Goal: Transaction & Acquisition: Purchase product/service

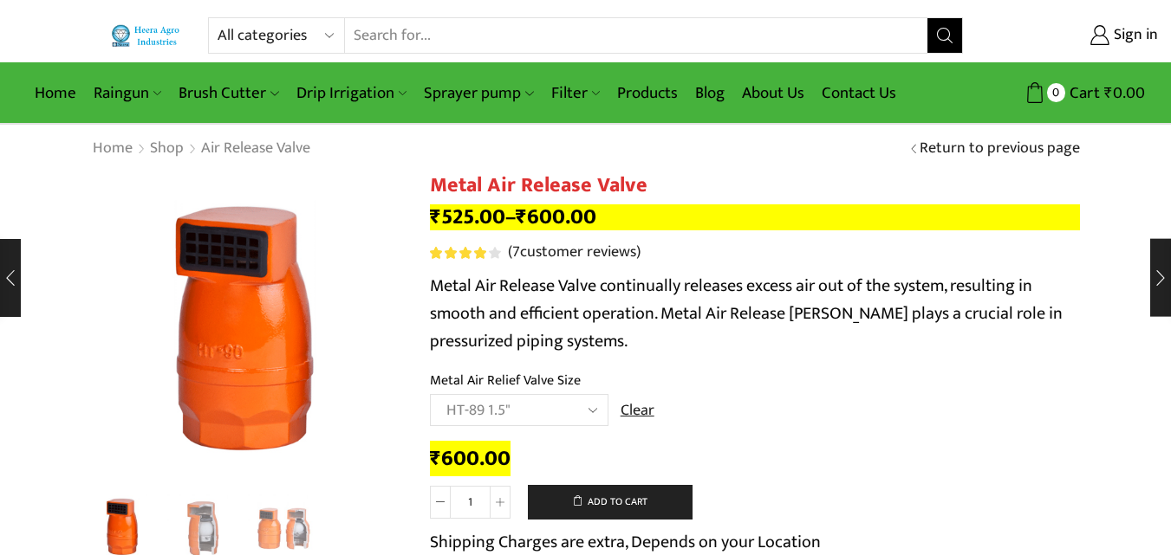
select select "ht-89-1-5"
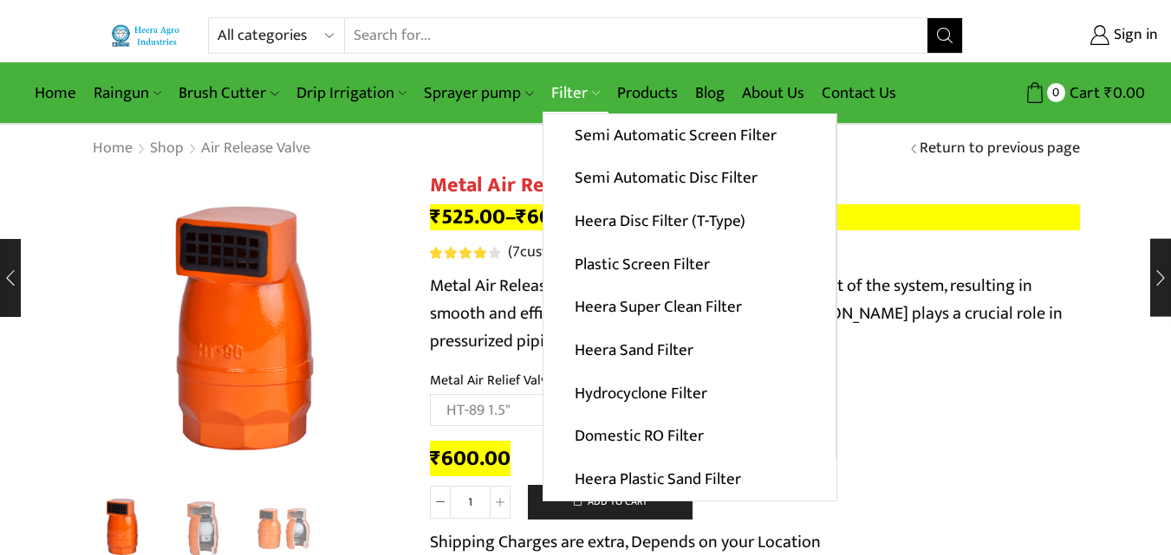
click at [548, 80] on link "Filter" at bounding box center [575, 93] width 66 height 41
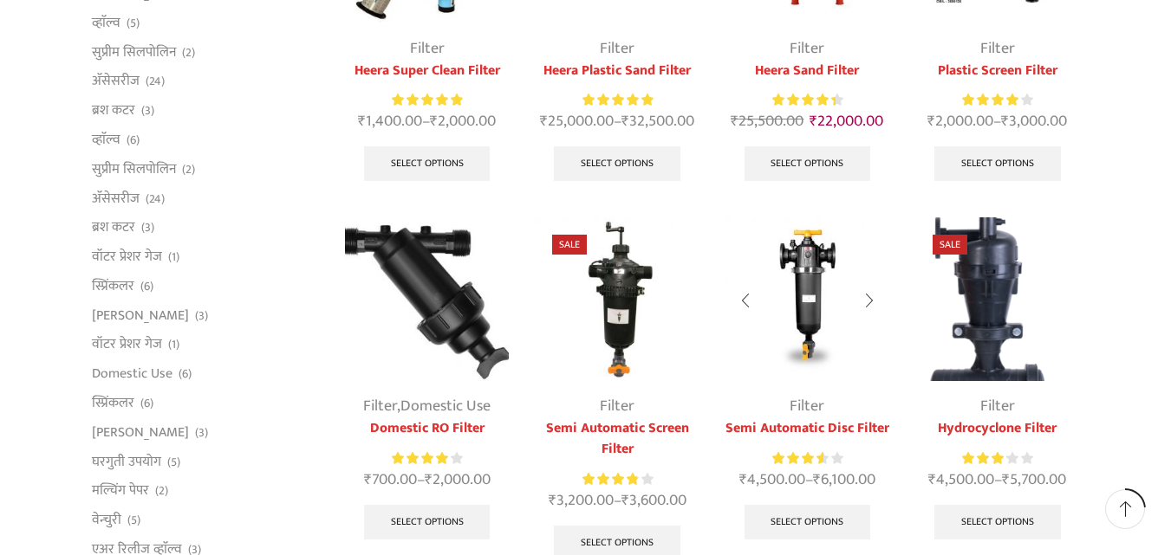
scroll to position [433, 0]
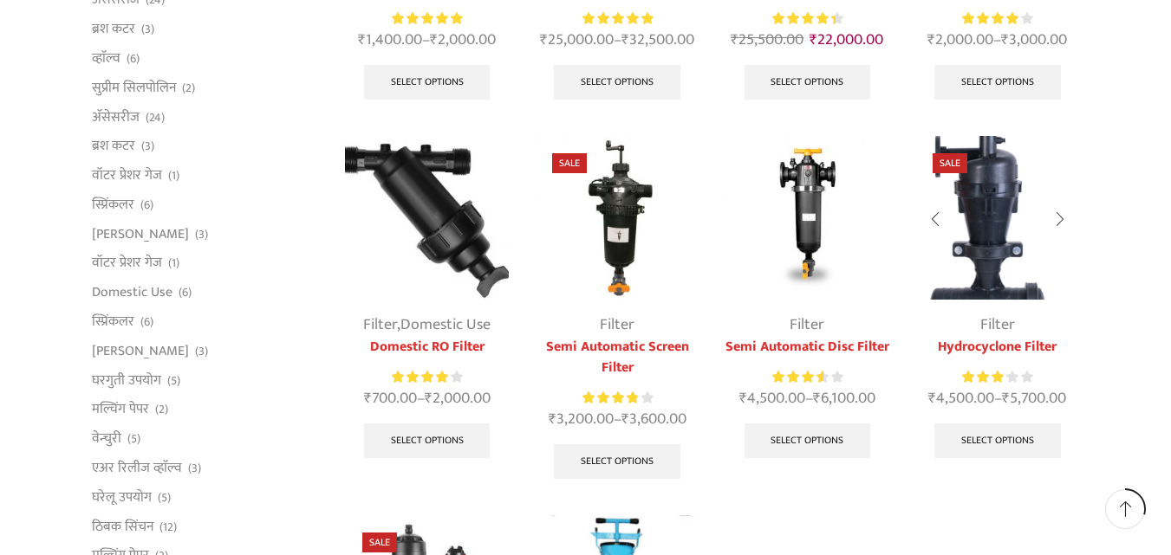
click at [1012, 258] on img at bounding box center [997, 218] width 164 height 164
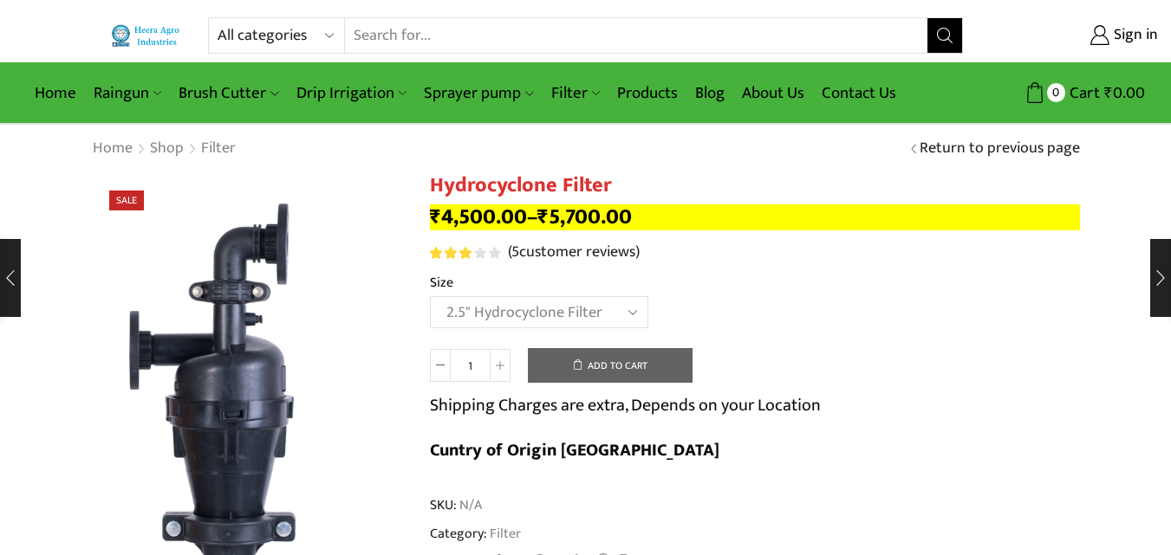
click at [430, 296] on select "Choose an option 2" Hydrocyclone Filter 2.5" Hydrocyclone Filter 3" Hydrocyclon…" at bounding box center [539, 312] width 218 height 32
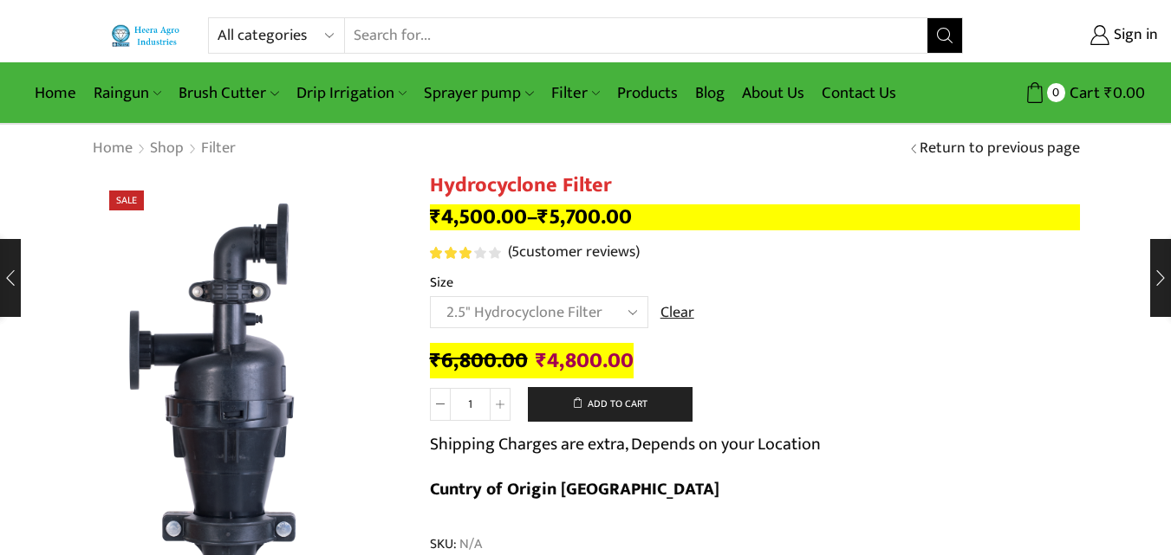
click at [476, 309] on select "Choose an option 2" Hydrocyclone Filter 2.5" Hydrocyclone Filter 3" Hydrocyclon…" at bounding box center [539, 312] width 218 height 32
click at [430, 296] on select "Choose an option 2" Hydrocyclone Filter 2.5" Hydrocyclone Filter 3" Hydrocyclon…" at bounding box center [539, 312] width 218 height 32
click at [575, 315] on select "Choose an option 2" Hydrocyclone Filter 2.5" Hydrocyclone Filter 3" Hydrocyclon…" at bounding box center [539, 312] width 218 height 32
click at [430, 296] on select "Choose an option 2" Hydrocyclone Filter 2.5" Hydrocyclone Filter 3" Hydrocyclon…" at bounding box center [539, 312] width 218 height 32
click at [532, 304] on select "Choose an option 2" Hydrocyclone Filter 2.5" Hydrocyclone Filter 3" Hydrocyclon…" at bounding box center [539, 312] width 218 height 32
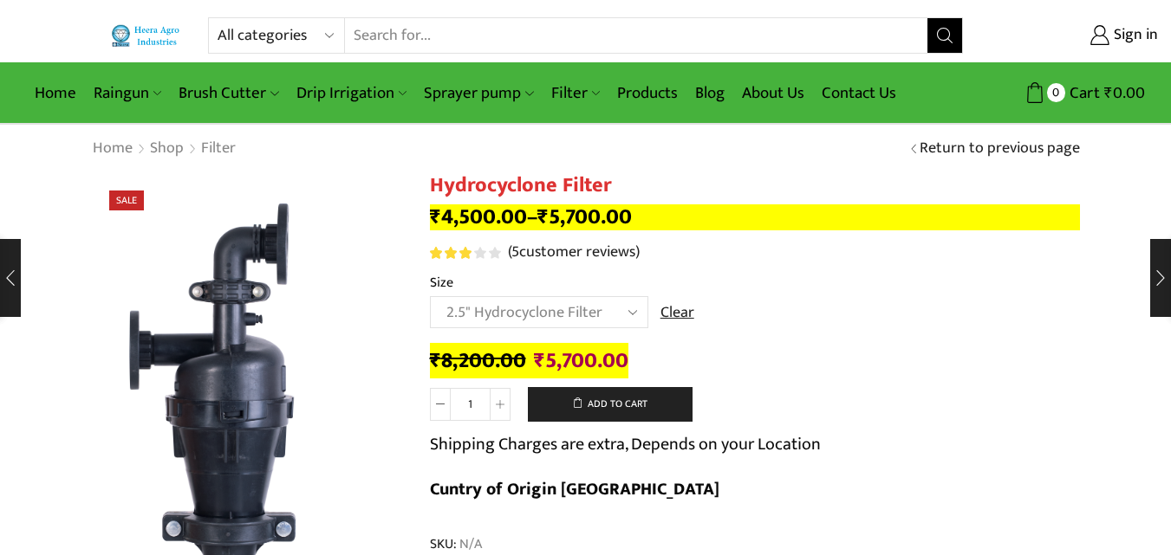
click at [430, 296] on select "Choose an option 2" Hydrocyclone Filter 2.5" Hydrocyclone Filter 3" Hydrocyclon…" at bounding box center [539, 312] width 218 height 32
click at [560, 316] on select "Choose an option 2" Hydrocyclone Filter 2.5" Hydrocyclone Filter 3" Hydrocyclon…" at bounding box center [539, 312] width 218 height 32
click at [430, 296] on select "Choose an option 2" Hydrocyclone Filter 2.5" Hydrocyclone Filter 3" Hydrocyclon…" at bounding box center [539, 312] width 218 height 32
click at [526, 306] on select "Choose an option 2" Hydrocyclone Filter 2.5" Hydrocyclone Filter 3" Hydrocyclon…" at bounding box center [539, 312] width 218 height 32
click at [430, 296] on select "Choose an option 2" Hydrocyclone Filter 2.5" Hydrocyclone Filter 3" Hydrocyclon…" at bounding box center [539, 312] width 218 height 32
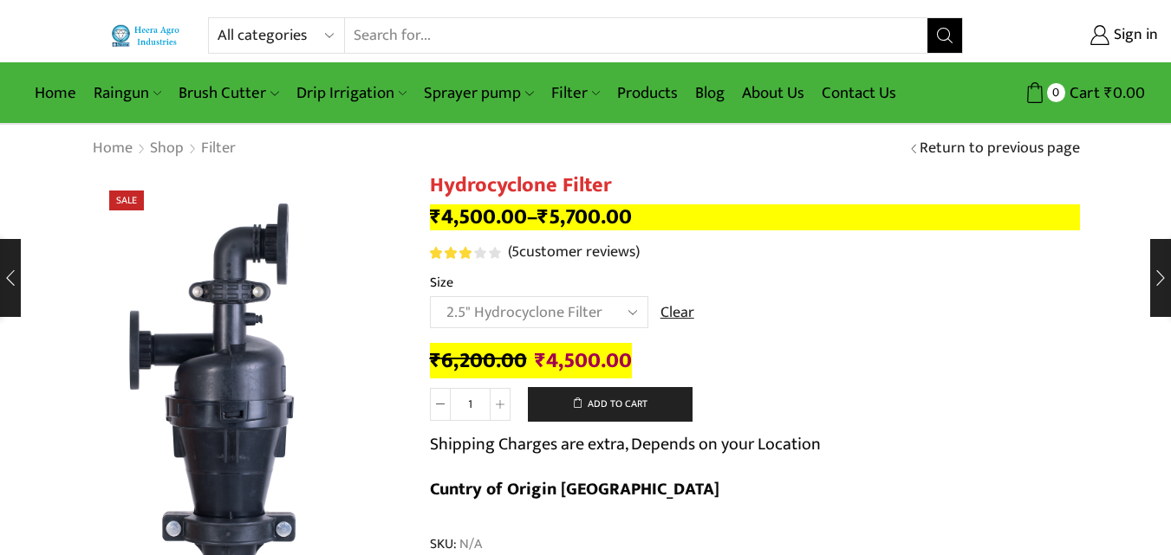
select select "2.5" Hydrocyclone Filter"
